Goal: Transaction & Acquisition: Purchase product/service

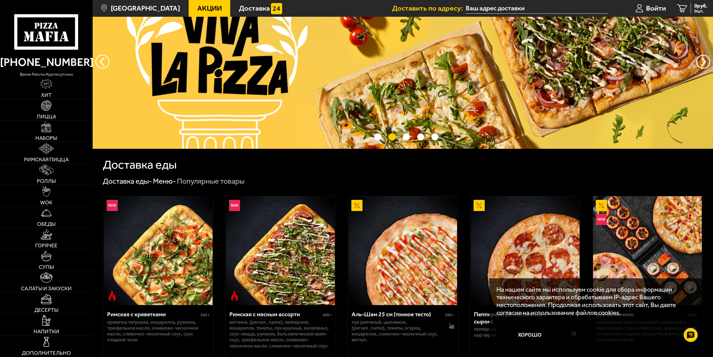
scroll to position [56, 0]
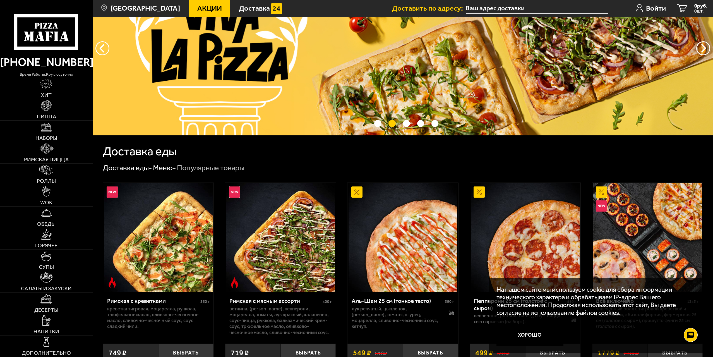
click at [56, 132] on link "Наборы" at bounding box center [46, 131] width 93 height 21
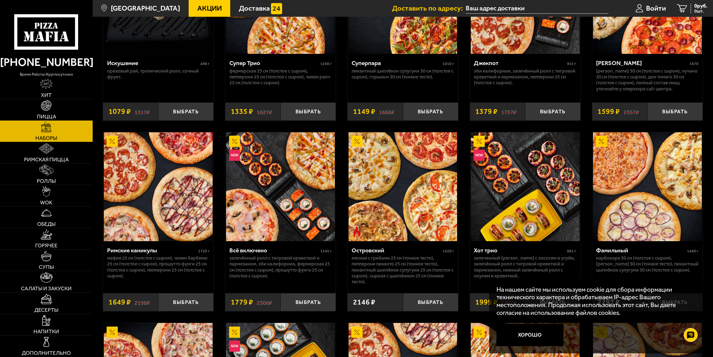
scroll to position [503, 0]
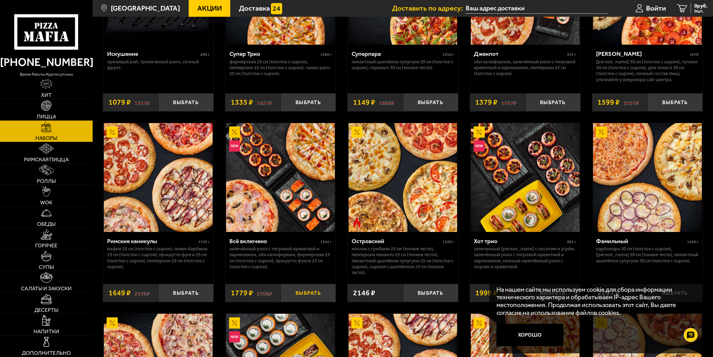
click at [310, 296] on button "Выбрать" at bounding box center [308, 293] width 55 height 18
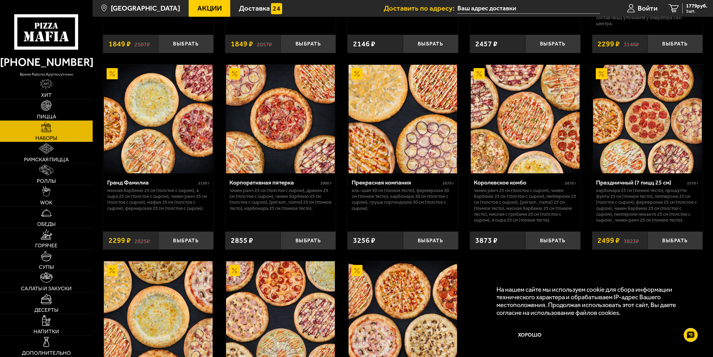
scroll to position [945, 0]
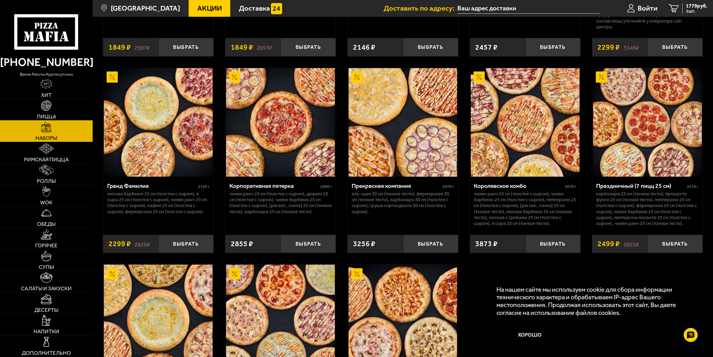
click at [47, 107] on img at bounding box center [46, 105] width 11 height 11
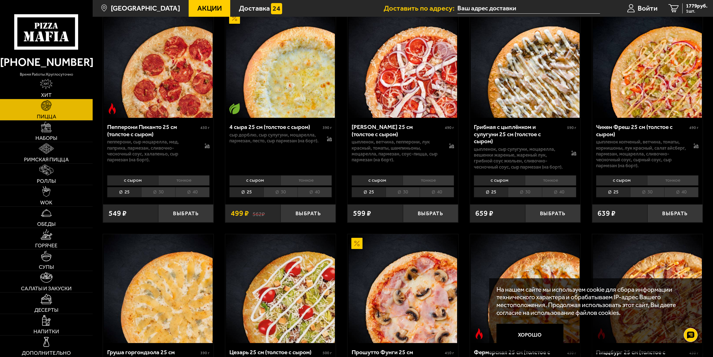
scroll to position [531, 0]
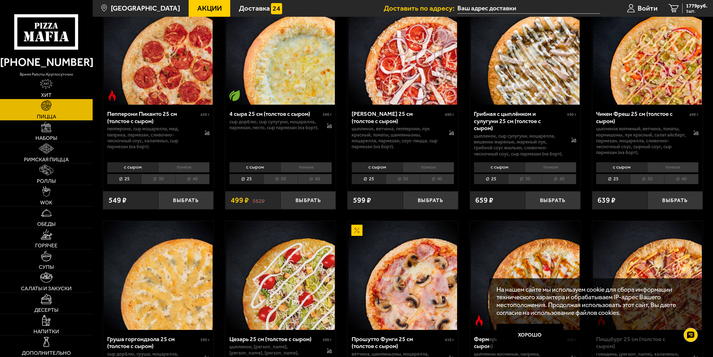
click at [319, 176] on li "40" at bounding box center [315, 179] width 34 height 10
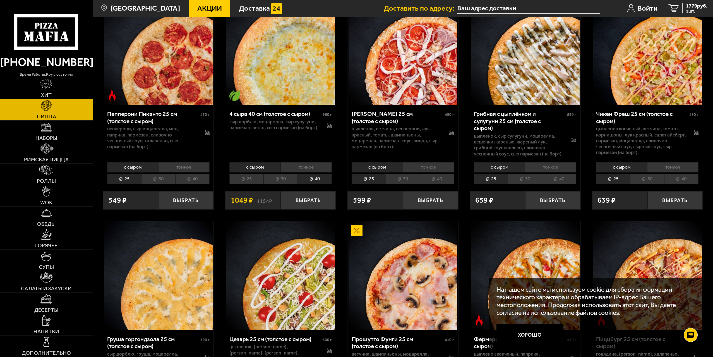
click at [293, 178] on li "30" at bounding box center [281, 179] width 34 height 10
click at [317, 175] on li "40" at bounding box center [315, 179] width 34 height 10
click at [309, 195] on button "Выбрать" at bounding box center [308, 200] width 55 height 18
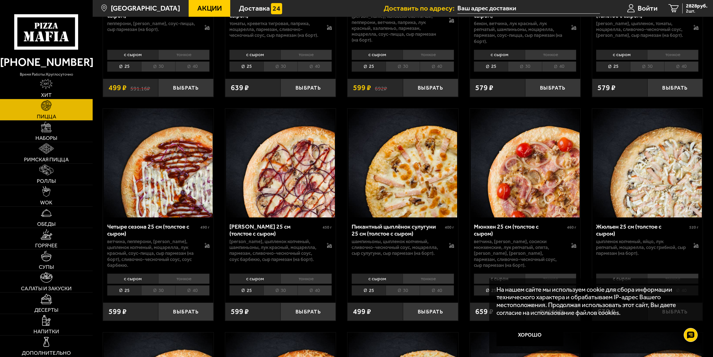
scroll to position [1089, 0]
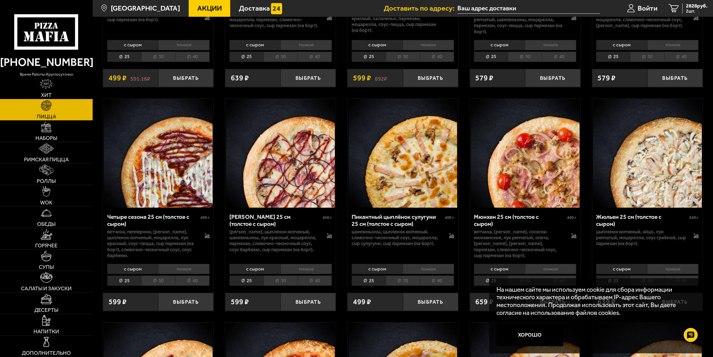
click at [318, 281] on li "40" at bounding box center [315, 281] width 34 height 10
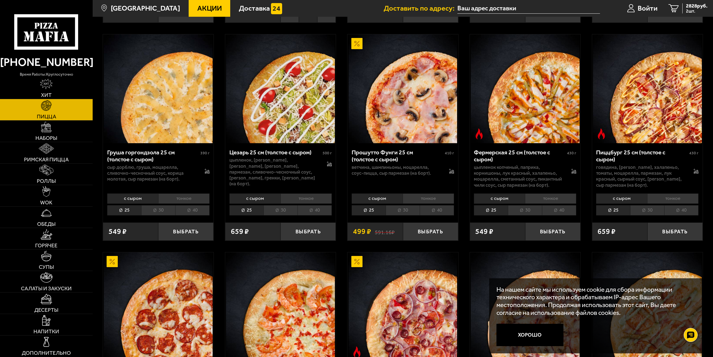
scroll to position [670, 0]
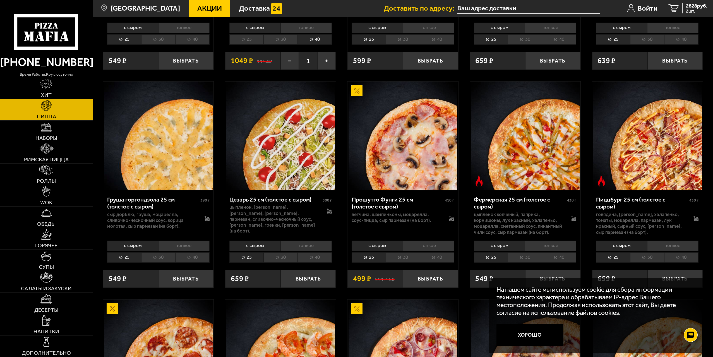
click at [314, 253] on div "с сыром тонкое 25 30 40 Топпинги" at bounding box center [280, 251] width 111 height 26
click at [314, 255] on li "40" at bounding box center [315, 257] width 34 height 10
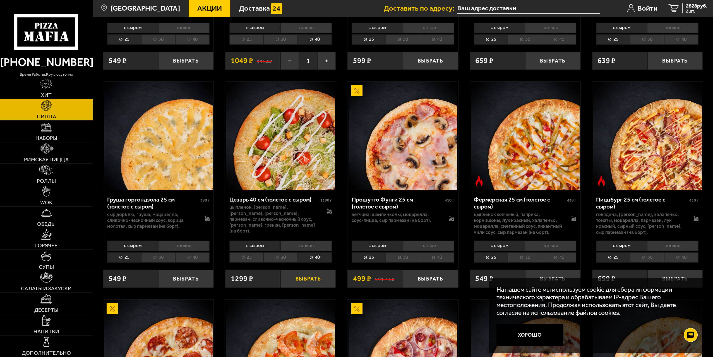
click at [309, 278] on button "Выбрать" at bounding box center [308, 279] width 55 height 18
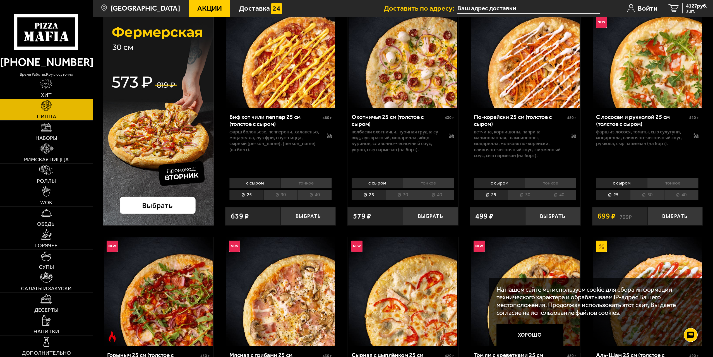
scroll to position [56, 0]
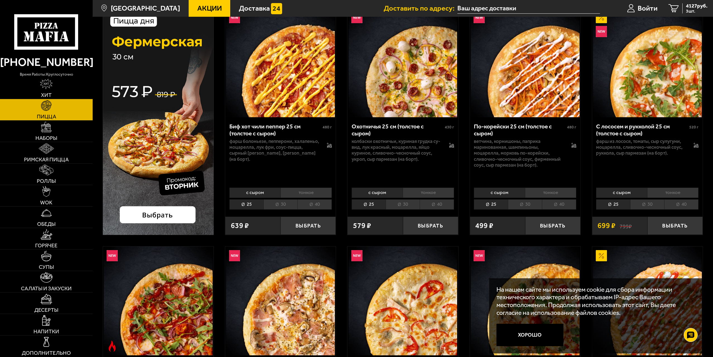
click at [317, 209] on li "40" at bounding box center [315, 204] width 34 height 10
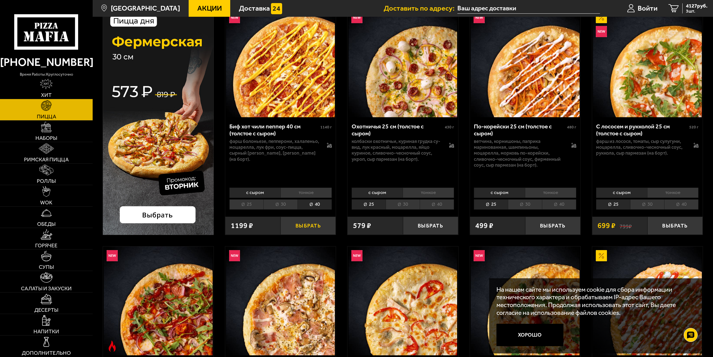
click at [311, 223] on button "Выбрать" at bounding box center [308, 226] width 55 height 18
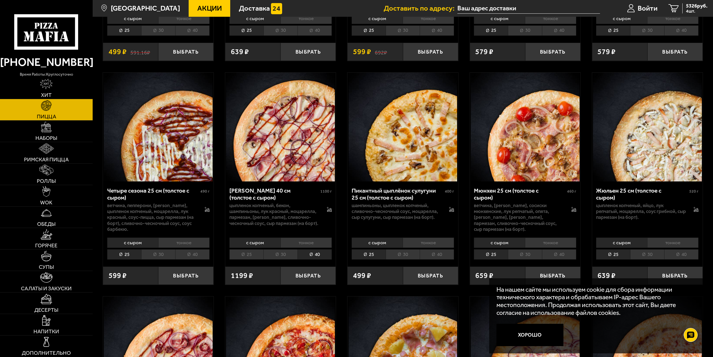
scroll to position [1173, 0]
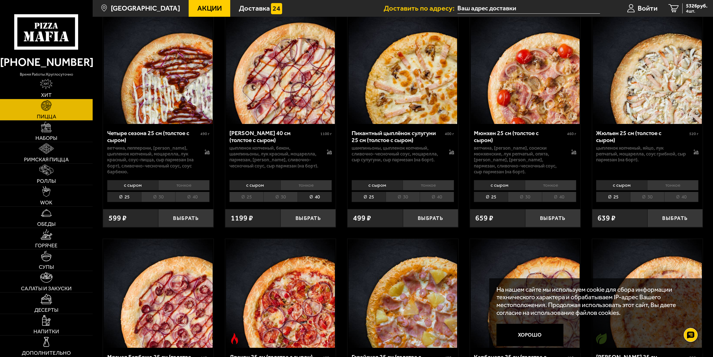
click at [558, 199] on li "40" at bounding box center [559, 197] width 34 height 10
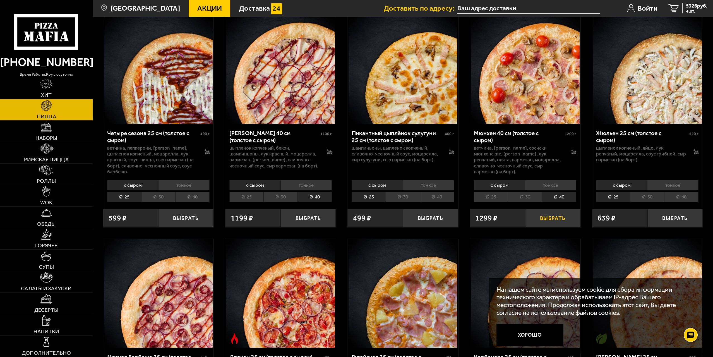
click at [553, 217] on button "Выбрать" at bounding box center [553, 218] width 55 height 18
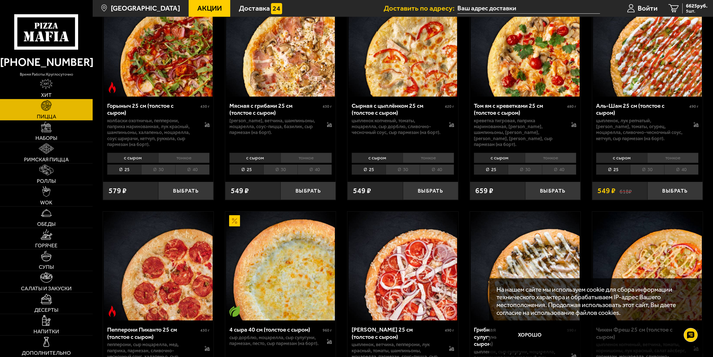
scroll to position [251, 0]
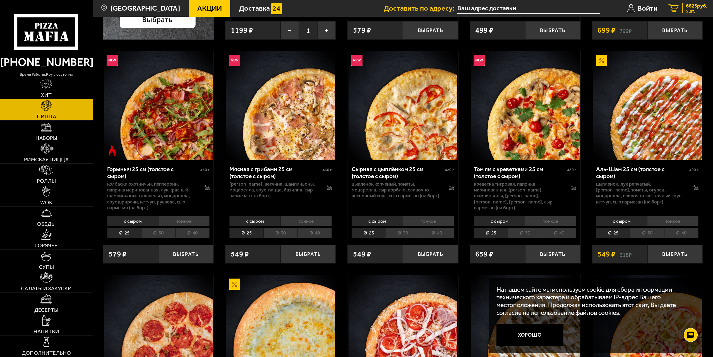
click at [683, 8] on div "6625 руб. 5 шт." at bounding box center [695, 8] width 25 height 10
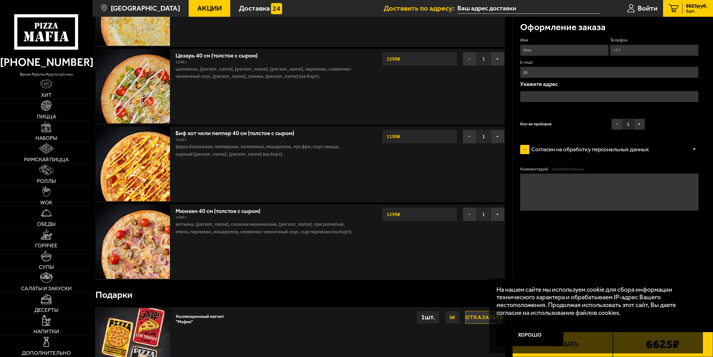
scroll to position [168, 0]
click at [470, 214] on button "−" at bounding box center [470, 214] width 14 height 14
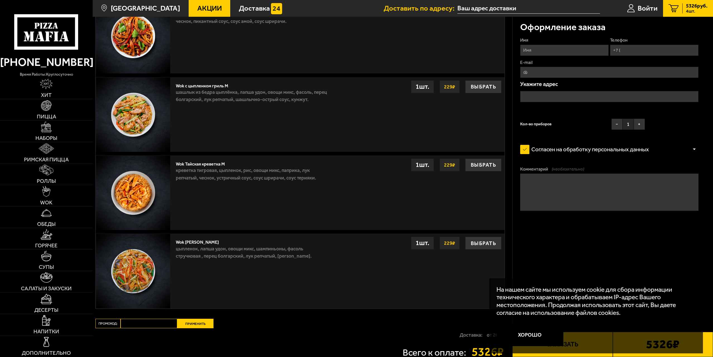
scroll to position [670, 0]
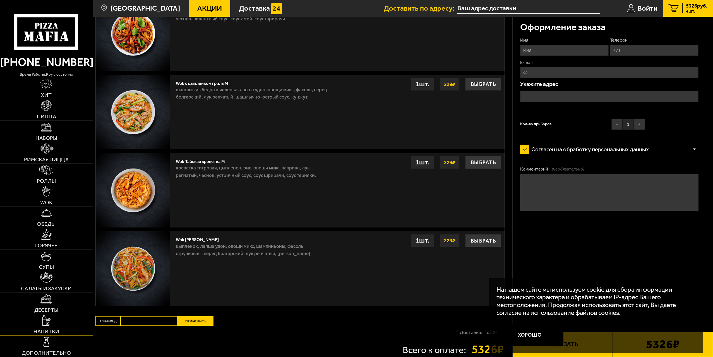
click at [50, 319] on img at bounding box center [46, 320] width 8 height 11
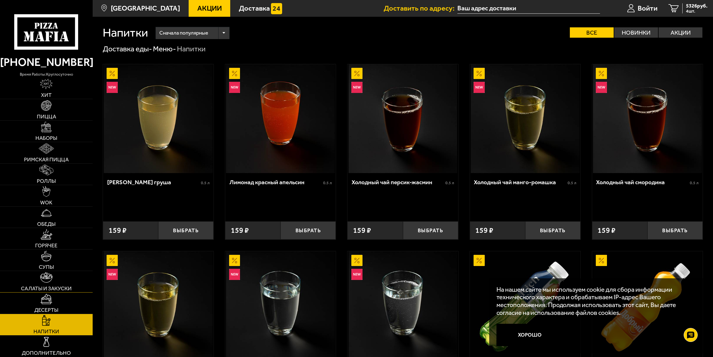
click at [58, 279] on link "Салаты и закуски" at bounding box center [46, 281] width 93 height 21
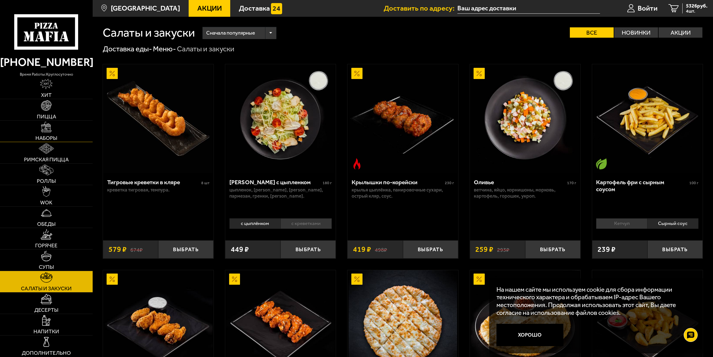
click at [59, 126] on link "Наборы" at bounding box center [46, 131] width 93 height 21
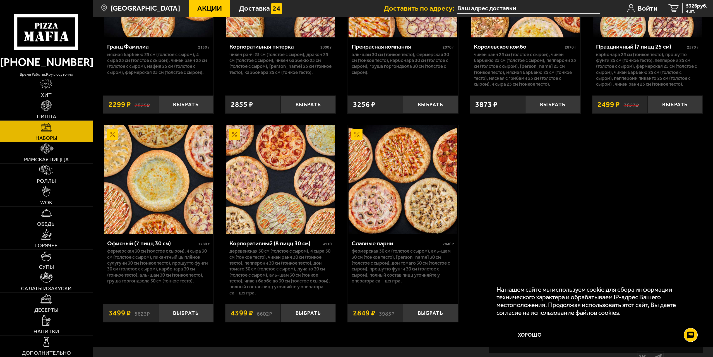
scroll to position [1085, 0]
click at [410, 218] on img at bounding box center [403, 179] width 109 height 109
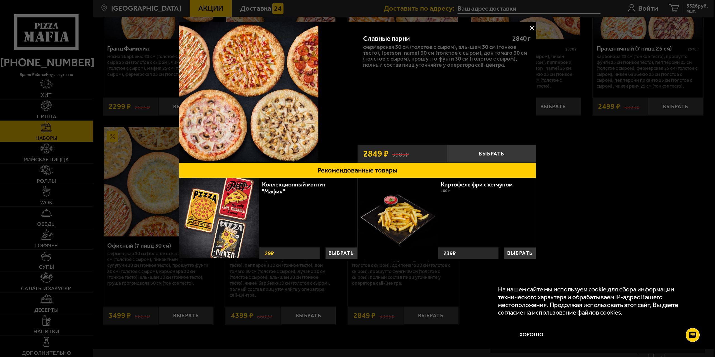
click at [530, 28] on button at bounding box center [532, 28] width 8 height 8
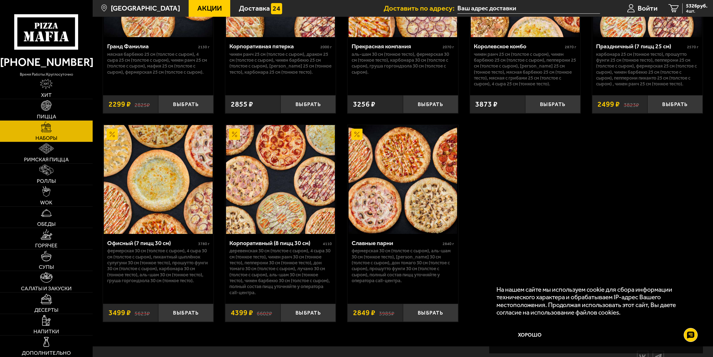
click at [166, 214] on img at bounding box center [158, 179] width 109 height 109
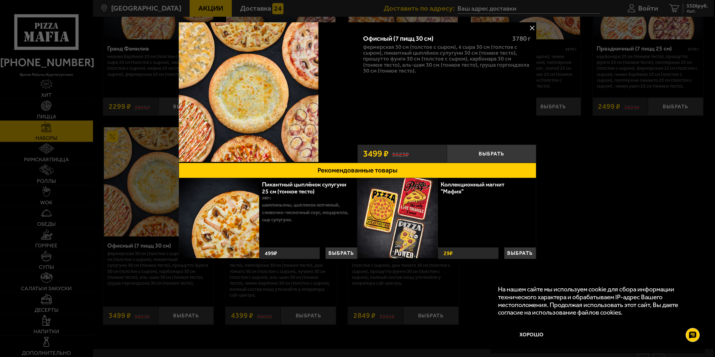
click at [529, 28] on button at bounding box center [532, 28] width 8 height 8
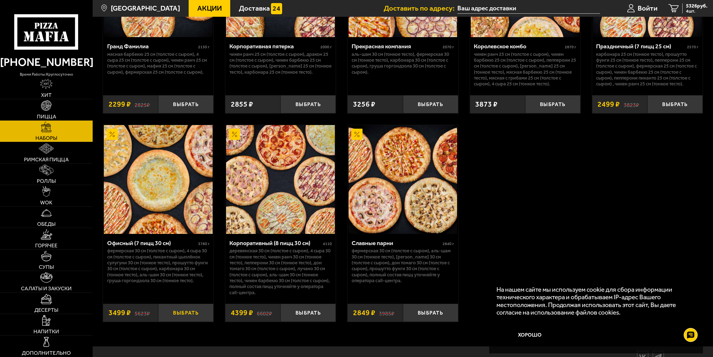
click at [185, 314] on button "Выбрать" at bounding box center [185, 313] width 55 height 18
click at [696, 11] on span "5 шт." at bounding box center [697, 11] width 22 height 4
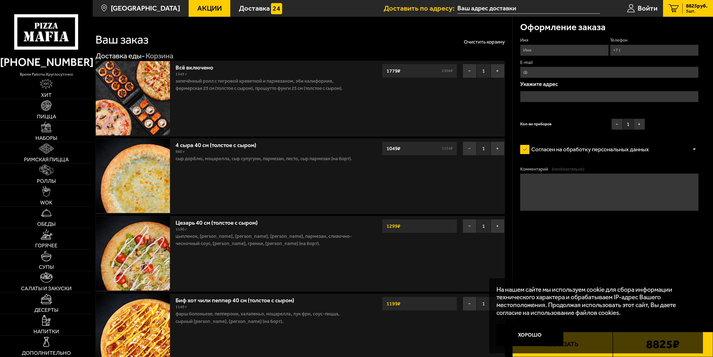
click at [474, 150] on button "−" at bounding box center [470, 149] width 14 height 14
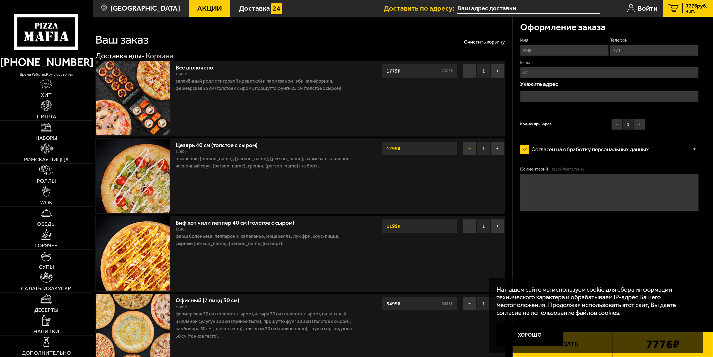
click at [471, 150] on button "−" at bounding box center [470, 149] width 14 height 14
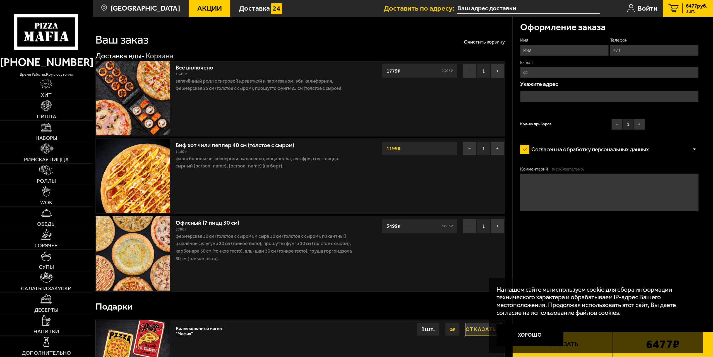
click at [471, 148] on button "−" at bounding box center [470, 149] width 14 height 14
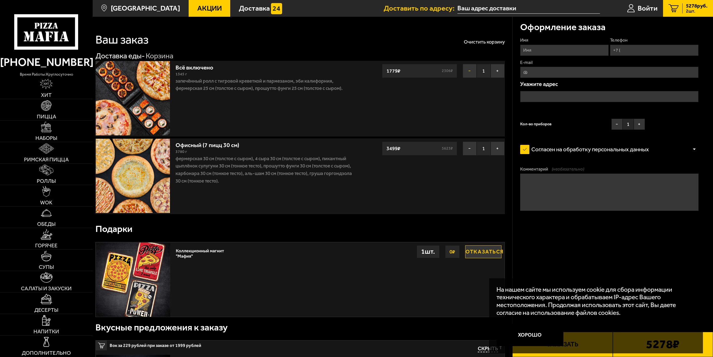
click at [469, 71] on button "−" at bounding box center [470, 71] width 14 height 14
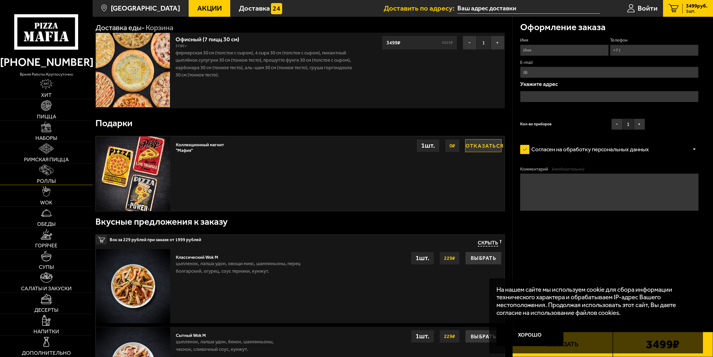
scroll to position [28, 0]
click at [47, 175] on img at bounding box center [46, 170] width 14 height 11
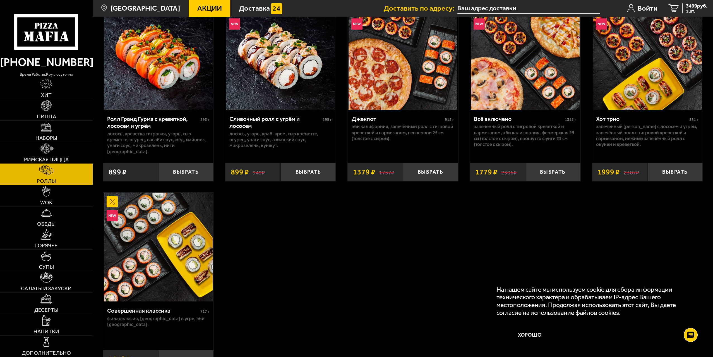
scroll to position [447, 0]
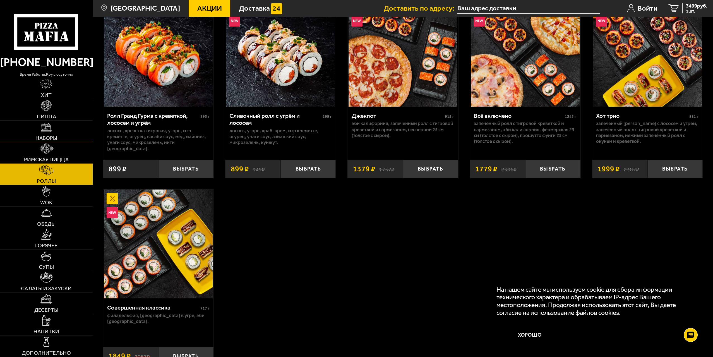
click at [52, 136] on span "Наборы" at bounding box center [46, 137] width 22 height 5
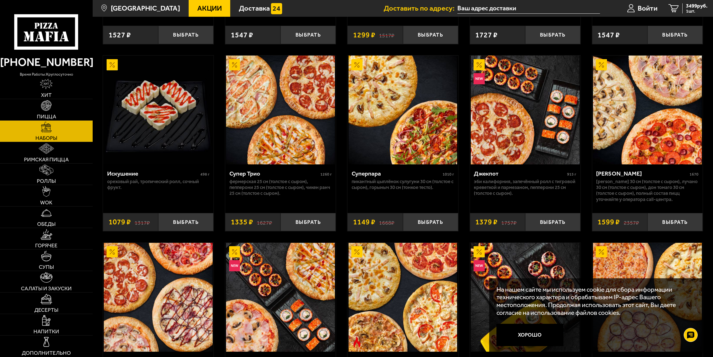
scroll to position [363, 0]
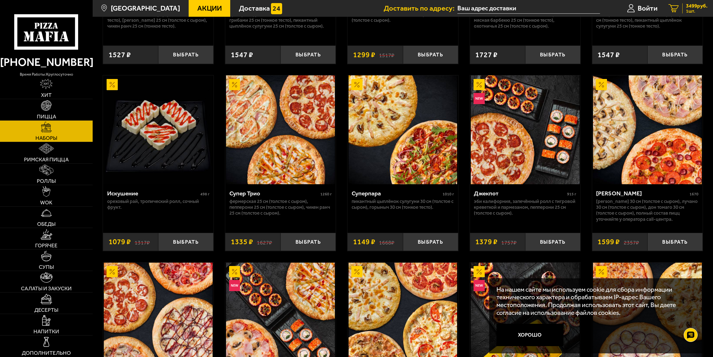
click at [703, 12] on span "1 шт." at bounding box center [697, 11] width 22 height 4
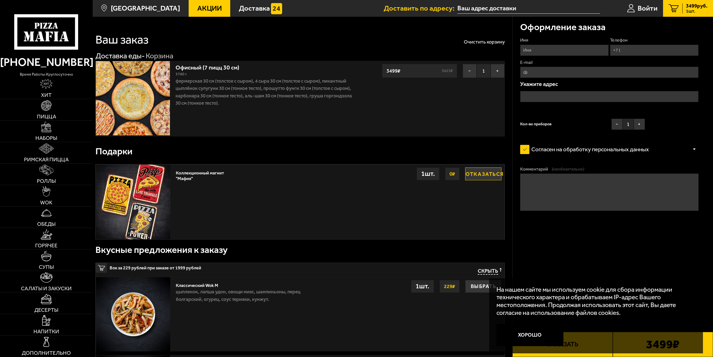
click at [148, 106] on img at bounding box center [133, 98] width 74 height 74
click at [132, 100] on img at bounding box center [133, 98] width 74 height 74
click at [52, 134] on link "Наборы" at bounding box center [46, 131] width 93 height 21
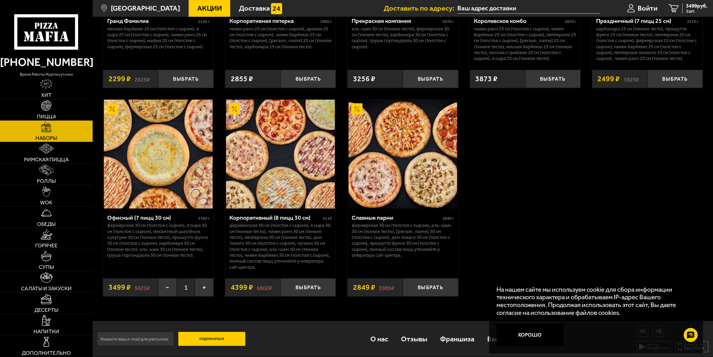
scroll to position [1113, 0]
click at [699, 6] on span "3499 руб." at bounding box center [697, 5] width 22 height 5
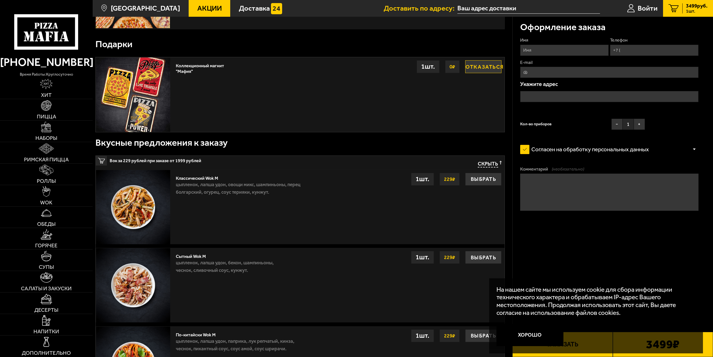
scroll to position [168, 0]
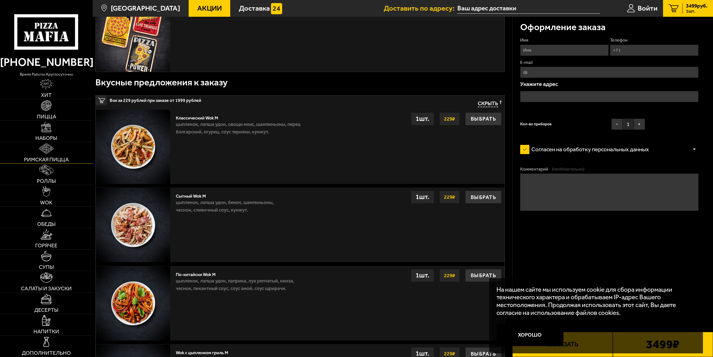
click at [60, 158] on span "Римская пицца" at bounding box center [46, 159] width 45 height 5
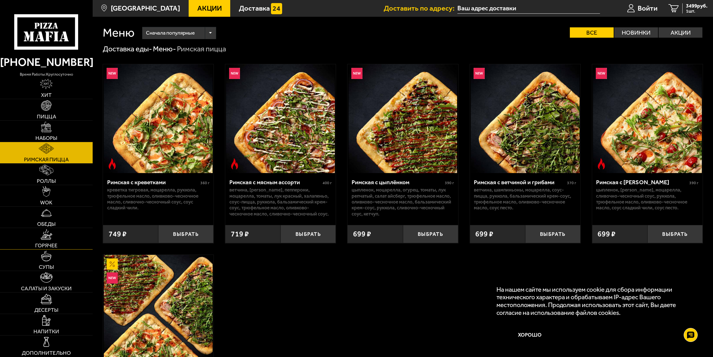
click at [52, 235] on img at bounding box center [46, 234] width 12 height 11
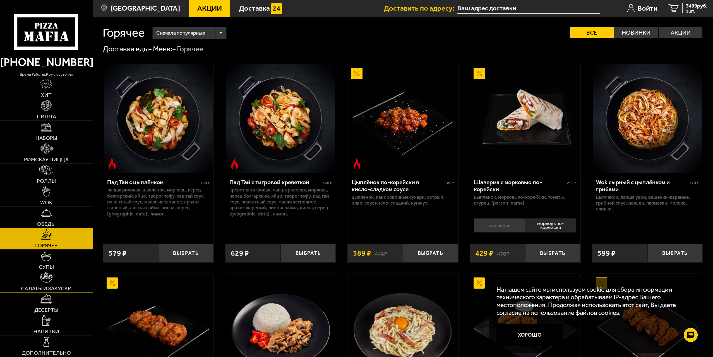
click at [66, 280] on link "Салаты и закуски" at bounding box center [46, 281] width 93 height 21
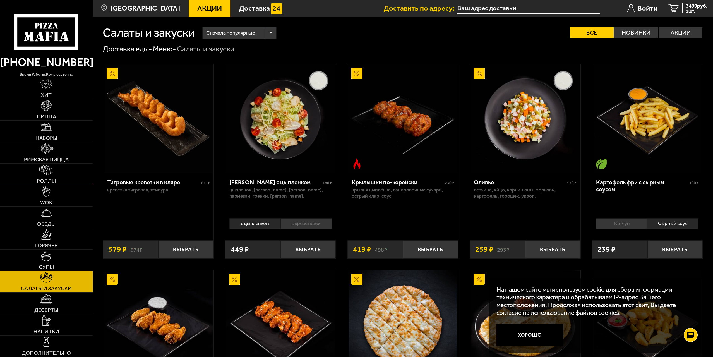
click at [64, 175] on link "Роллы" at bounding box center [46, 174] width 93 height 21
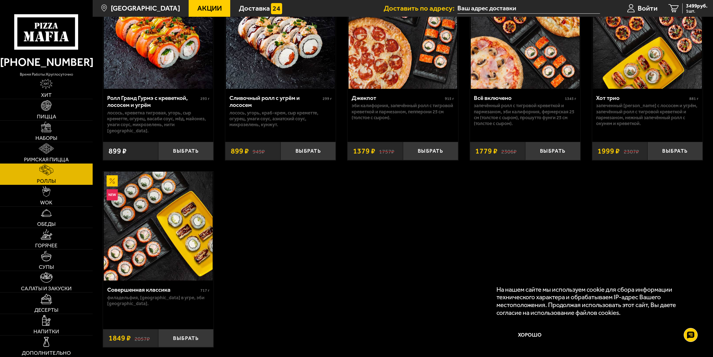
scroll to position [475, 0]
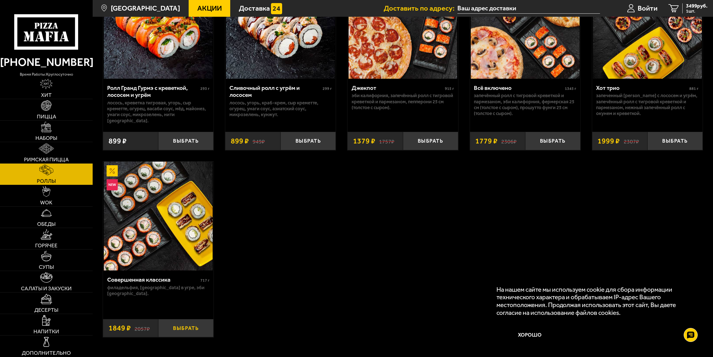
click at [180, 324] on button "Выбрать" at bounding box center [185, 328] width 55 height 18
click at [692, 7] on span "5348 руб." at bounding box center [697, 5] width 22 height 5
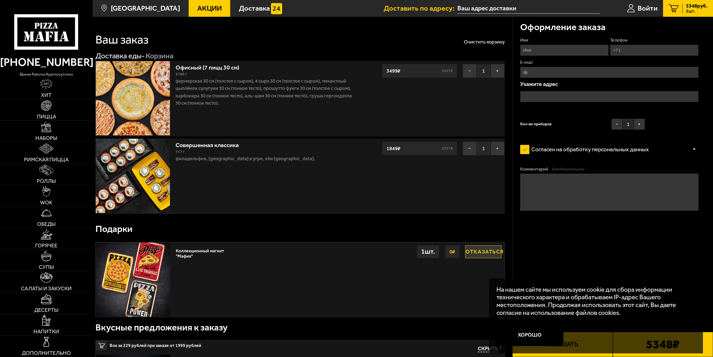
click at [559, 53] on input "Имя" at bounding box center [564, 50] width 89 height 11
type input "Роман"
click at [663, 51] on input "Телефон" at bounding box center [654, 50] width 89 height 11
type input "[PHONE_NUMBER]"
click at [542, 4] on input "text" at bounding box center [529, 8] width 143 height 10
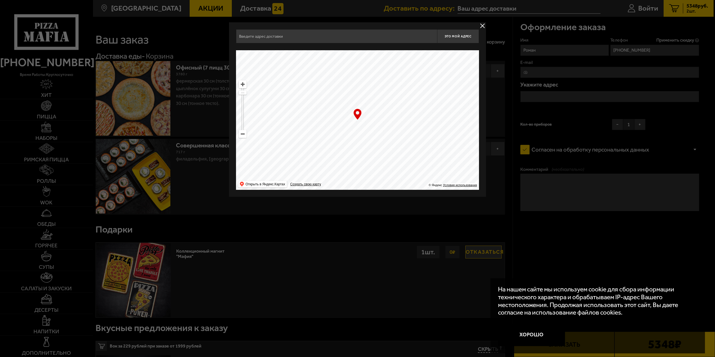
drag, startPoint x: 414, startPoint y: 137, endPoint x: 324, endPoint y: 99, distance: 98.1
click at [324, 99] on ymaps at bounding box center [357, 120] width 243 height 140
drag, startPoint x: 449, startPoint y: 146, endPoint x: 386, endPoint y: 82, distance: 89.1
click at [386, 82] on ymaps at bounding box center [357, 120] width 243 height 140
type input "[STREET_ADDRESS]"
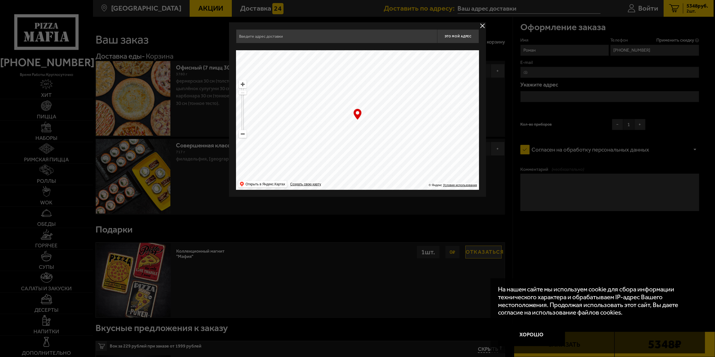
type input "[STREET_ADDRESS]"
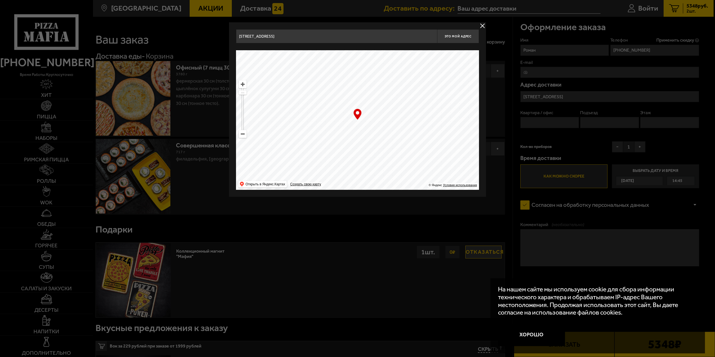
click at [245, 136] on ymaps at bounding box center [242, 133] width 7 height 7
drag, startPoint x: 408, startPoint y: 134, endPoint x: 274, endPoint y: 45, distance: 161.0
click at [274, 45] on div "[STREET_ADDRESS] Это мой адрес Найдите адрес перетащив карту … © Яндекс Условия…" at bounding box center [357, 109] width 243 height 161
type input "[STREET_ADDRESS]"
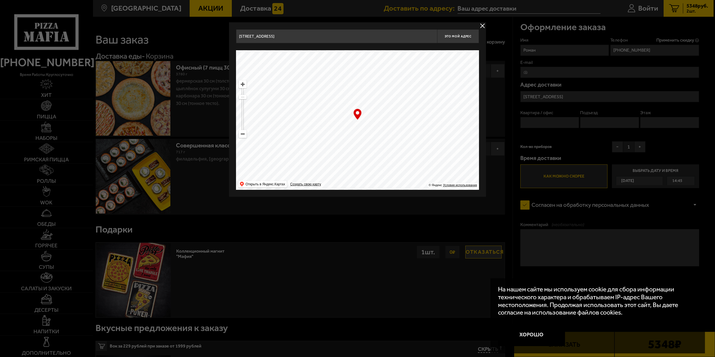
type input "[STREET_ADDRESS]"
drag, startPoint x: 446, startPoint y: 144, endPoint x: 319, endPoint y: 106, distance: 133.0
click at [319, 106] on ymaps at bounding box center [357, 120] width 243 height 140
type input "[STREET_ADDRESS]"
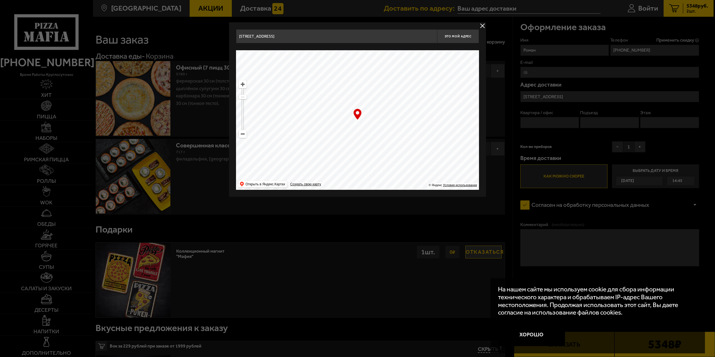
drag, startPoint x: 441, startPoint y: 133, endPoint x: 280, endPoint y: 81, distance: 169.3
click at [280, 81] on ymaps at bounding box center [357, 120] width 243 height 140
type input "[STREET_ADDRESS]"
drag, startPoint x: 442, startPoint y: 121, endPoint x: 397, endPoint y: 211, distance: 101.1
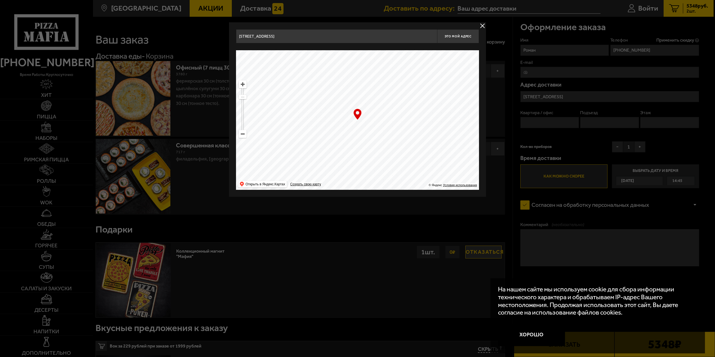
type input "[STREET_ADDRESS]"
click at [483, 25] on button "delivery type" at bounding box center [482, 25] width 7 height 7
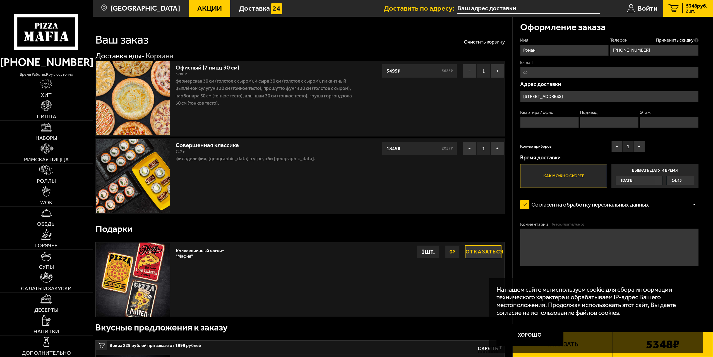
drag, startPoint x: 652, startPoint y: 50, endPoint x: 607, endPoint y: 50, distance: 45.2
click at [607, 50] on div "Имя Роман Телефон Применить скидку Вы будете зарегистрированы автоматически. [P…" at bounding box center [609, 112] width 178 height 151
